Goal: Task Accomplishment & Management: Manage account settings

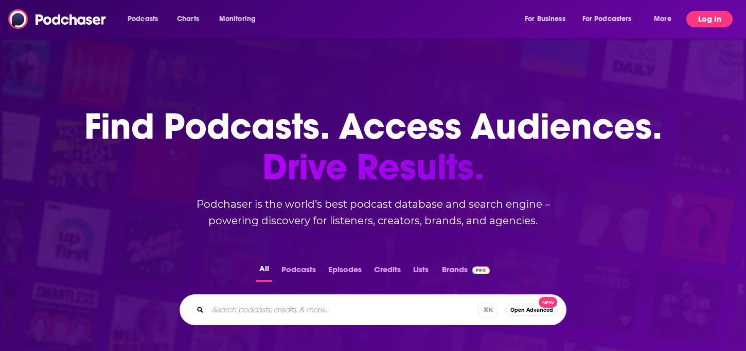
click at [710, 23] on button "Log In" at bounding box center [710, 19] width 46 height 16
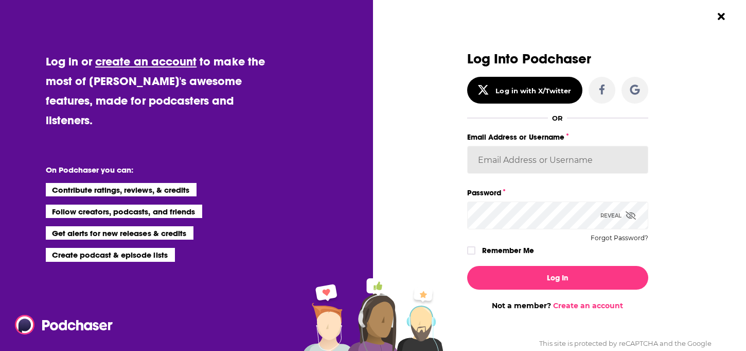
click at [510, 155] on input "Email Address or Username" at bounding box center [557, 160] width 181 height 28
type input "[EMAIL_ADDRESS][DOMAIN_NAME]"
click at [629, 215] on icon "Dialog" at bounding box center [631, 215] width 10 height 8
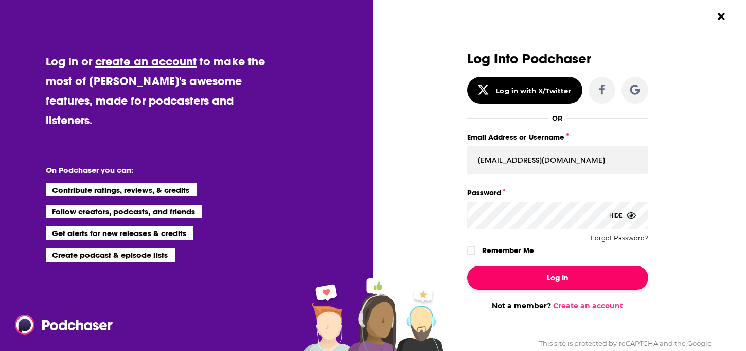
click at [566, 282] on button "Log In" at bounding box center [557, 278] width 181 height 24
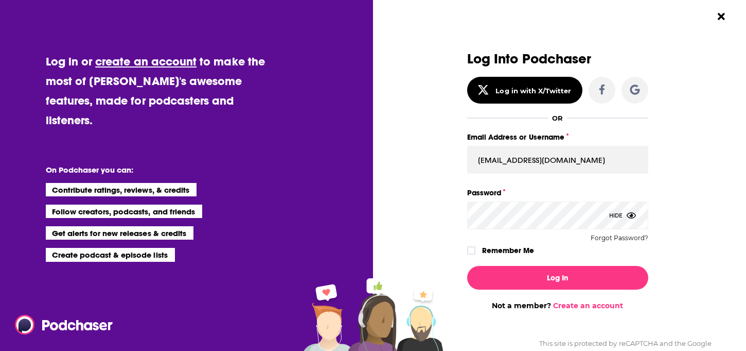
click at [466, 251] on div "Dialog" at bounding box center [376, 180] width 181 height 258
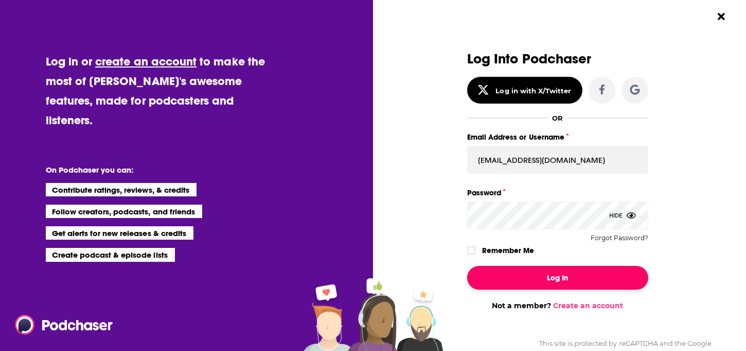
click at [516, 281] on button "Log In" at bounding box center [557, 278] width 181 height 24
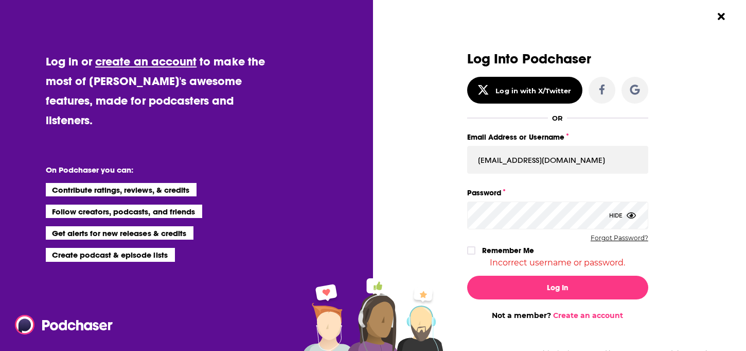
click at [616, 240] on button "Forgot Password?" at bounding box center [620, 237] width 58 height 7
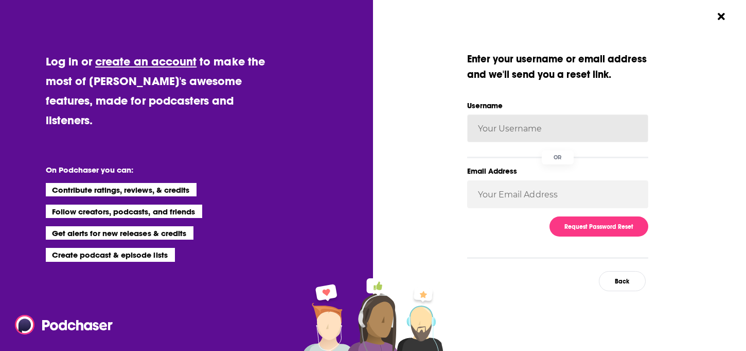
click at [530, 125] on input "Username" at bounding box center [557, 128] width 181 height 28
click at [533, 132] on input "[EMAIL_ADDRESS][DOMAIN_NAME]" at bounding box center [557, 128] width 181 height 28
type input "lkthrock"
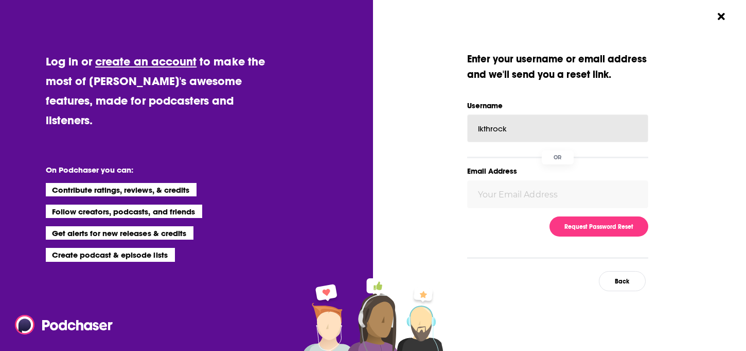
click at [529, 133] on input "lkthrock" at bounding box center [557, 128] width 181 height 28
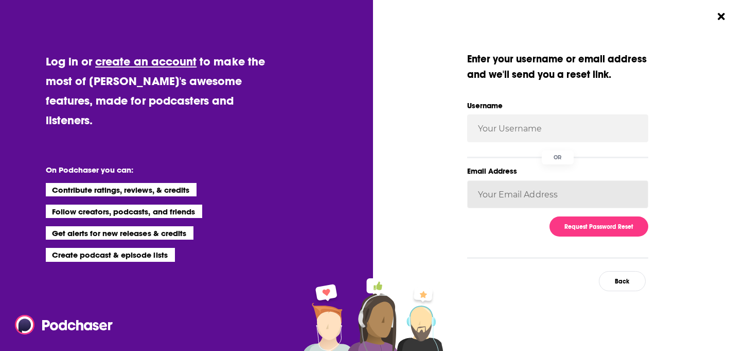
click at [511, 186] on input "Email Address" at bounding box center [557, 194] width 181 height 28
type input "[EMAIL_ADDRESS][DOMAIN_NAME]"
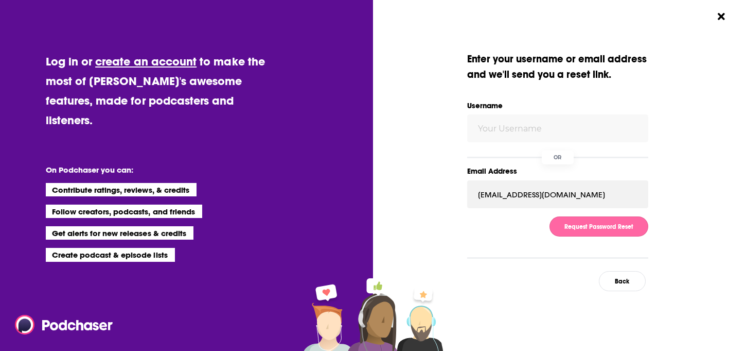
click at [594, 227] on button "Request Password Reset" at bounding box center [599, 226] width 99 height 20
